Goal: Task Accomplishment & Management: Use online tool/utility

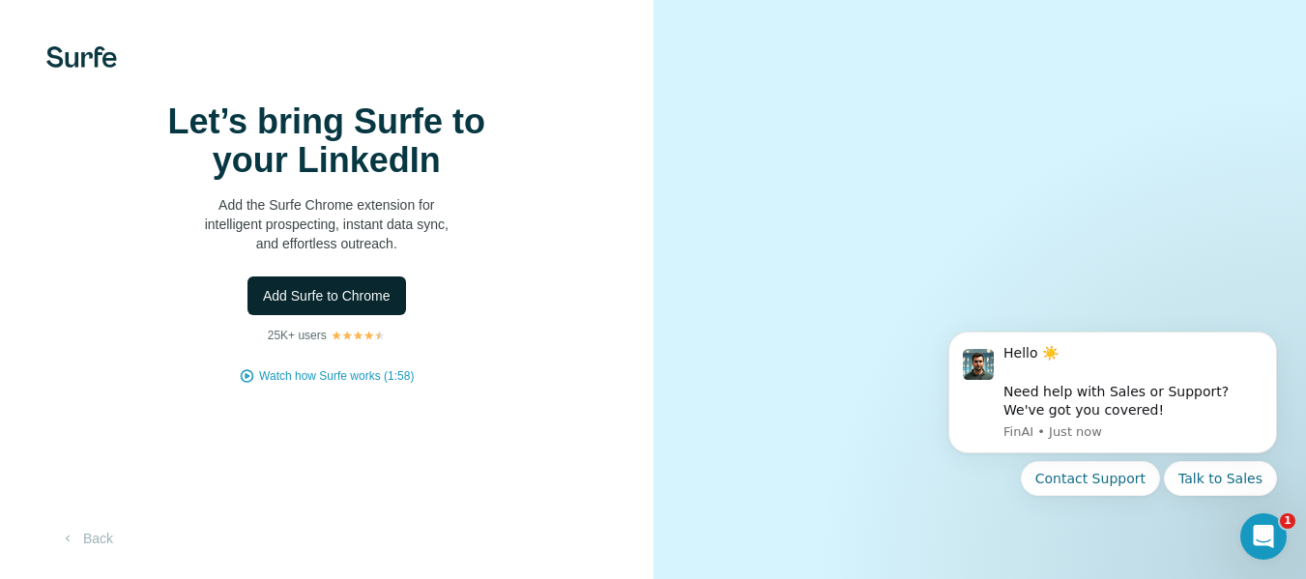
click at [361, 315] on button "Add Surfe to Chrome" at bounding box center [326, 295] width 159 height 39
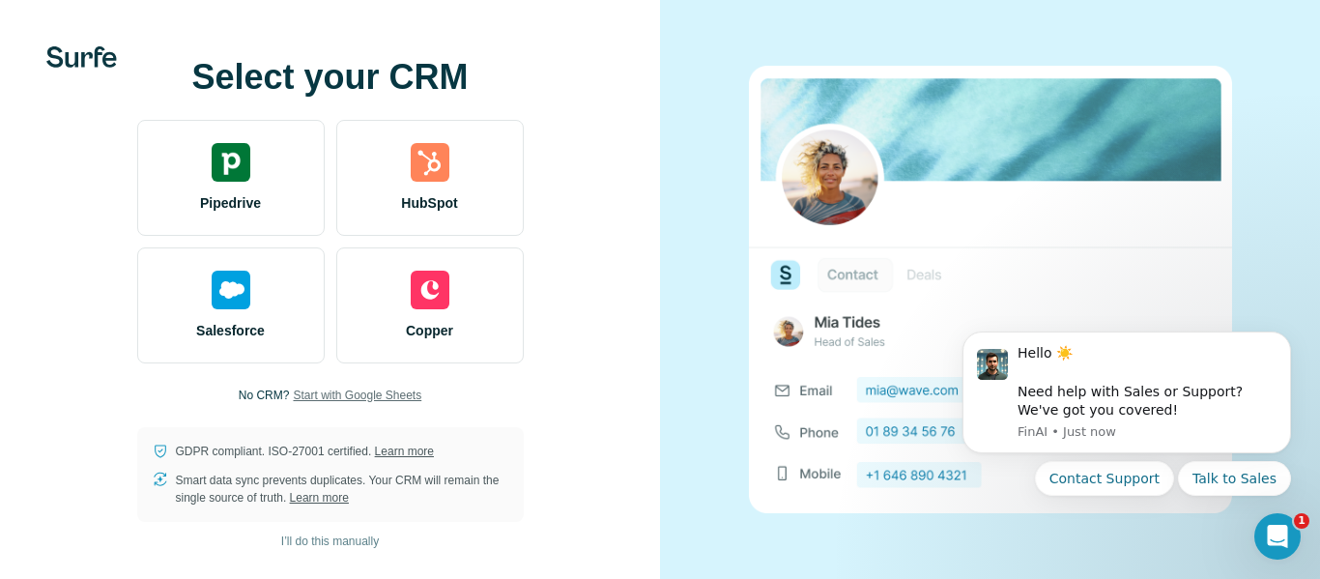
click at [357, 389] on span "Start with Google Sheets" at bounding box center [357, 395] width 129 height 17
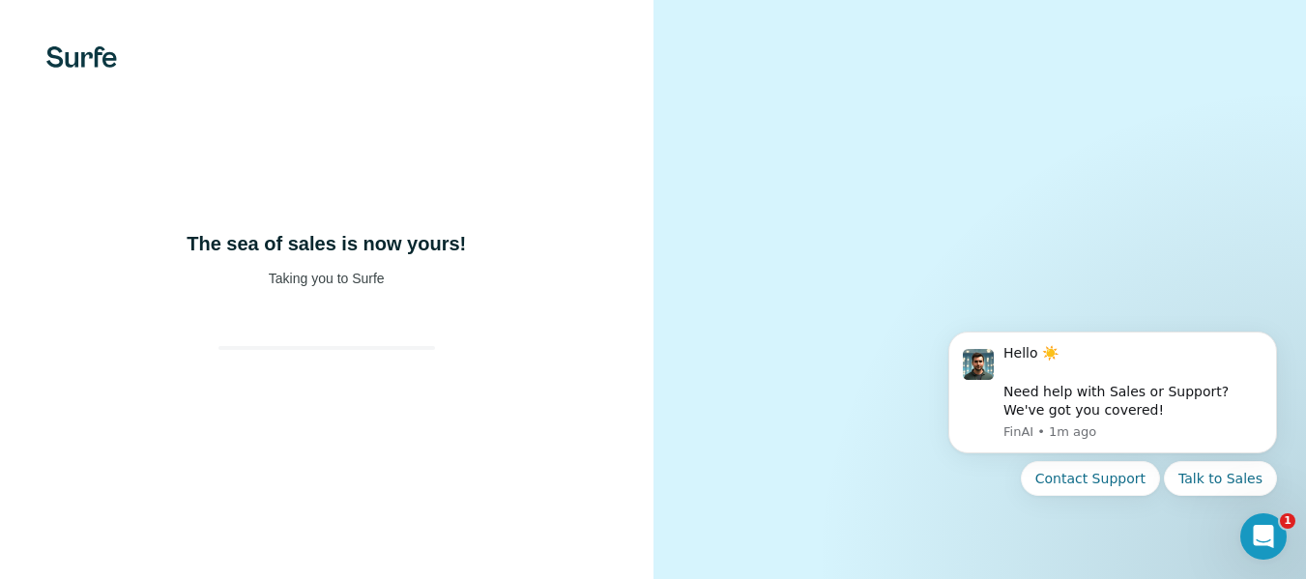
click at [671, 266] on div at bounding box center [979, 289] width 653 height 579
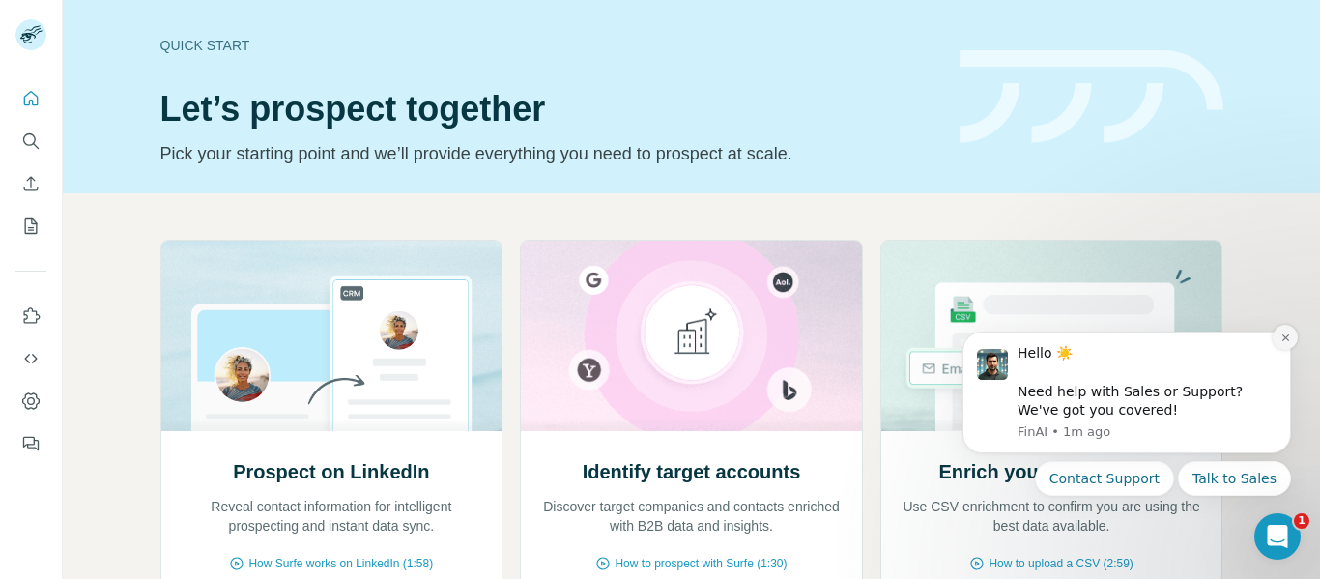
click at [1281, 333] on icon "Dismiss notification" at bounding box center [1286, 338] width 11 height 11
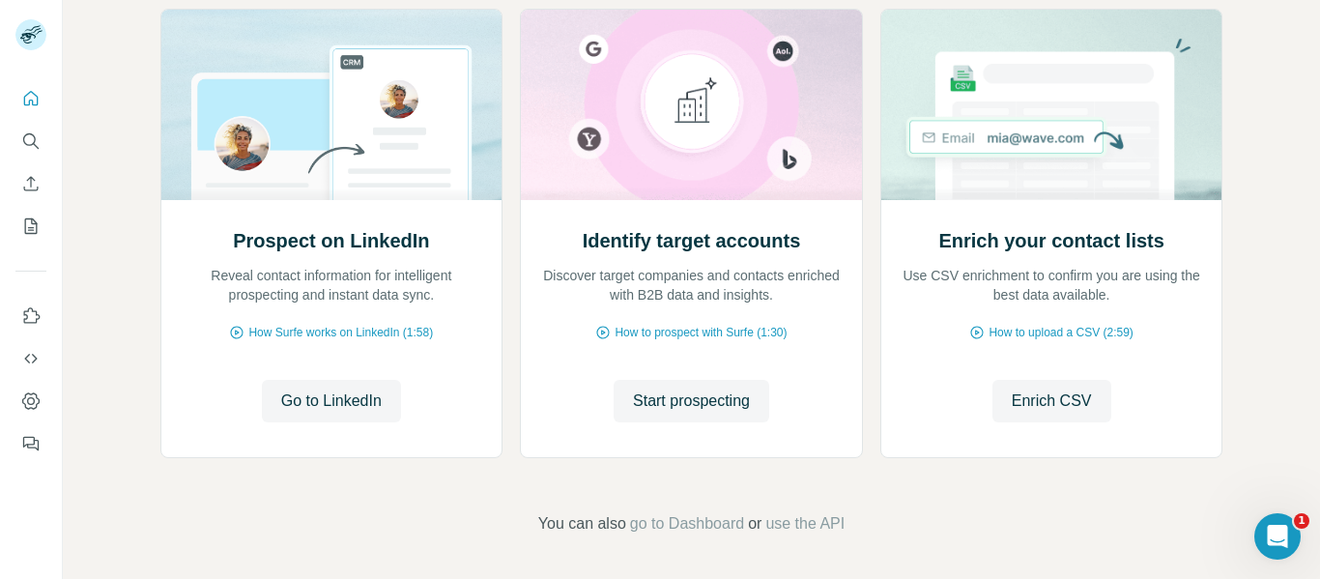
scroll to position [234, 0]
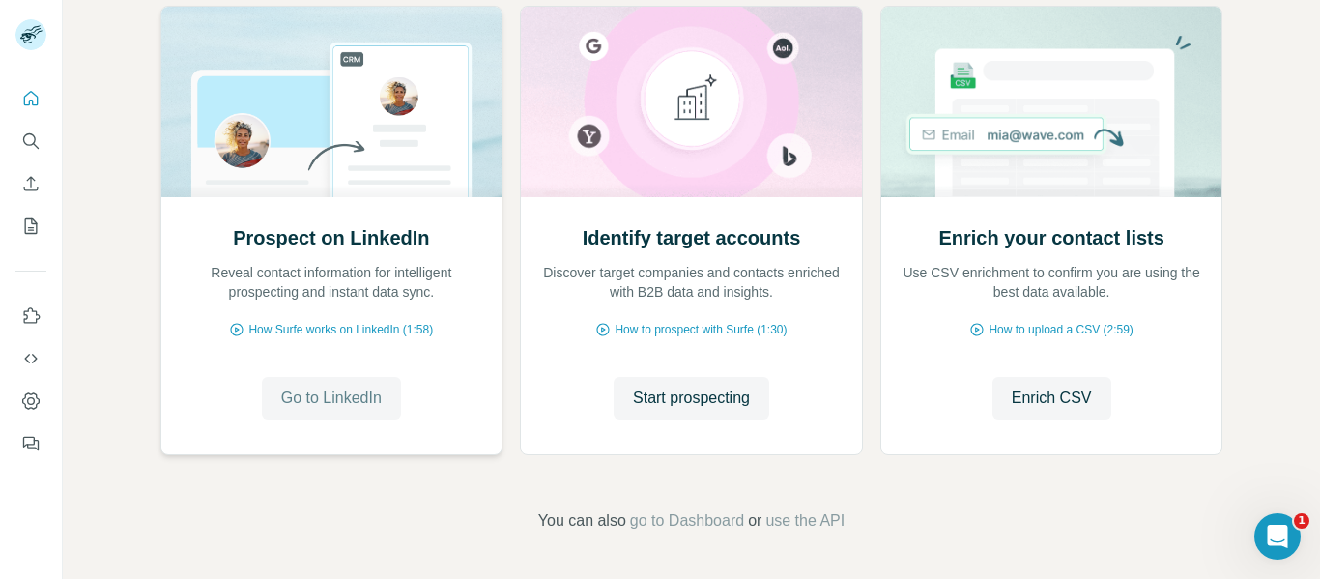
click at [343, 383] on button "Go to LinkedIn" at bounding box center [331, 398] width 139 height 43
